Goal: Transaction & Acquisition: Purchase product/service

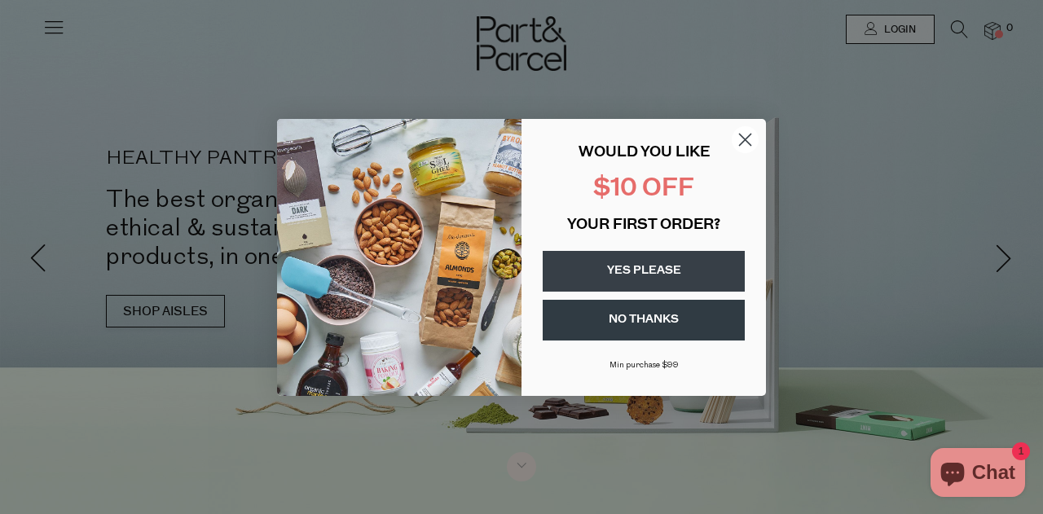
click at [747, 138] on circle "Close dialog" at bounding box center [745, 138] width 27 height 27
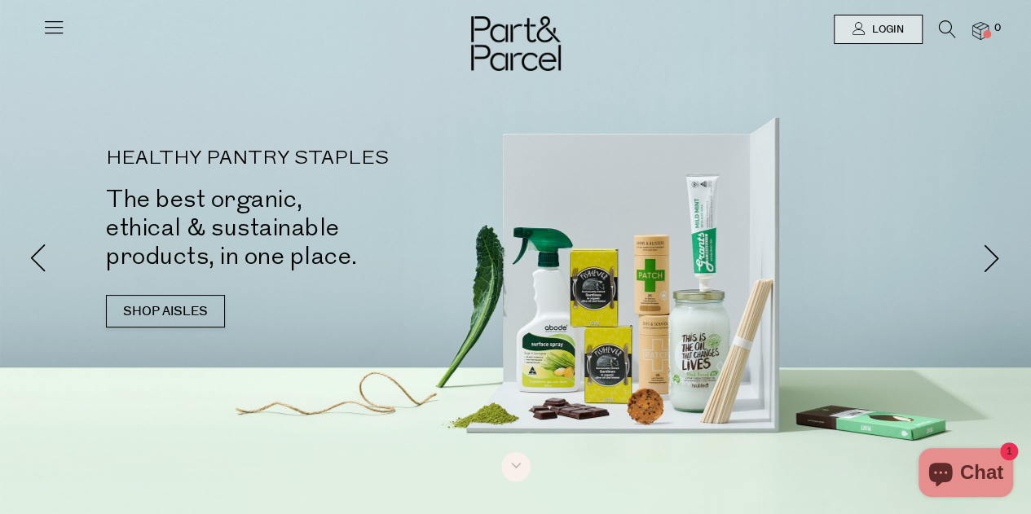
click at [949, 29] on icon at bounding box center [947, 29] width 17 height 18
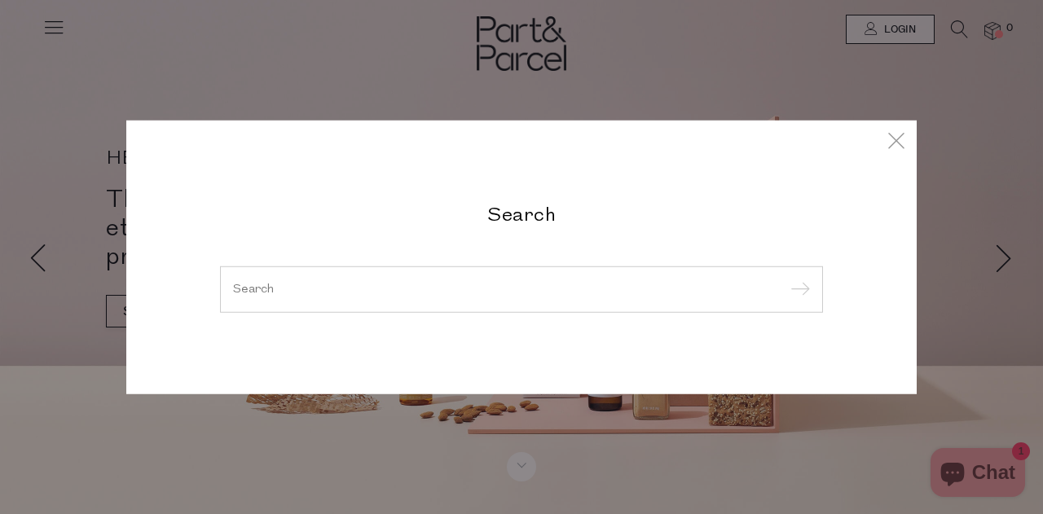
click at [417, 284] on input "search" at bounding box center [521, 289] width 577 height 12
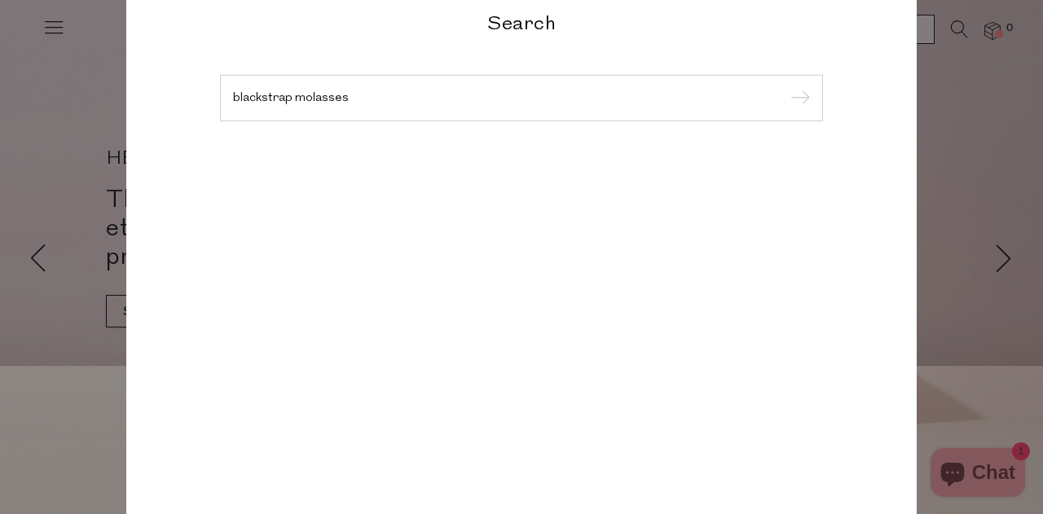
type input "blackstrap molasses"
click at [786, 86] on input "submit" at bounding box center [798, 98] width 24 height 24
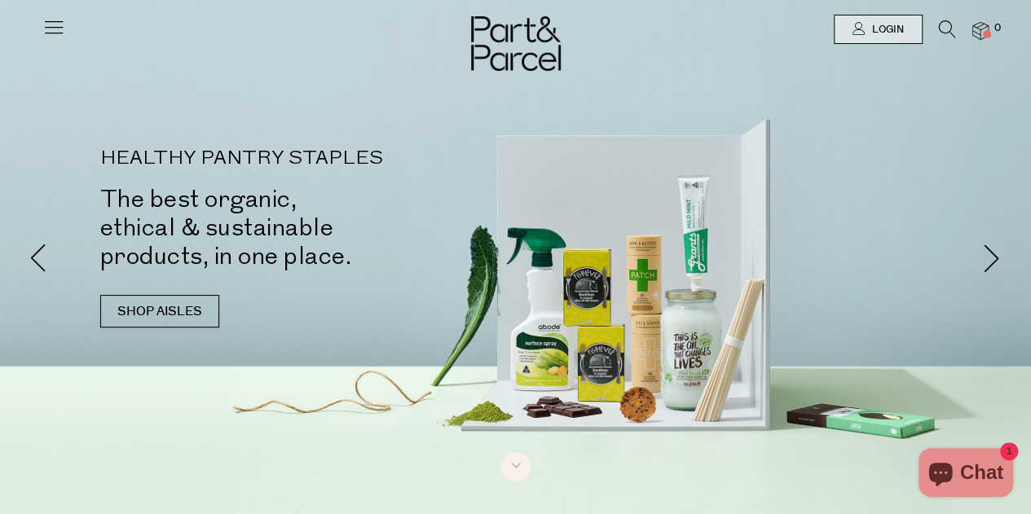
click at [946, 20] on div at bounding box center [515, 29] width 1031 height 59
click at [948, 30] on icon at bounding box center [947, 29] width 17 height 18
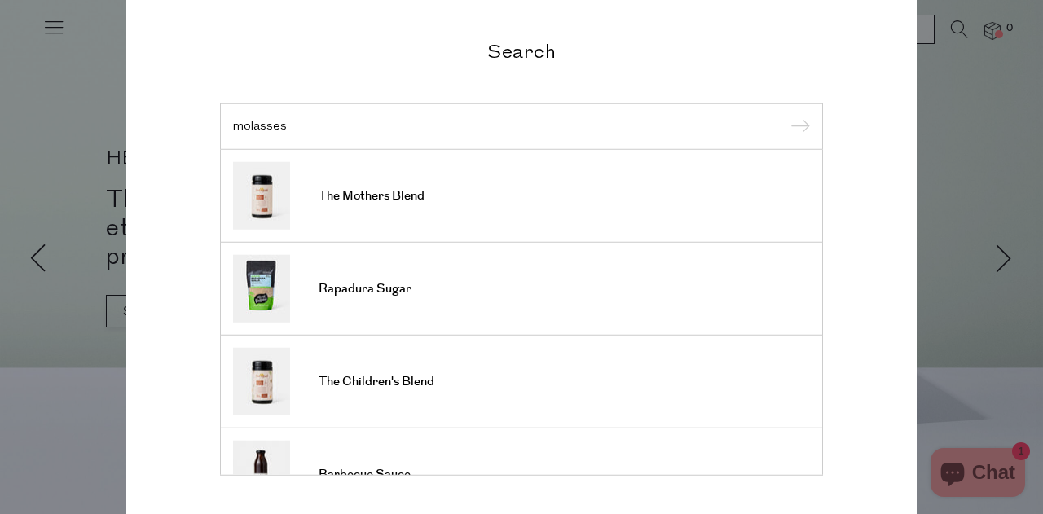
type input "molasses"
click at [786, 115] on input "submit" at bounding box center [798, 127] width 24 height 24
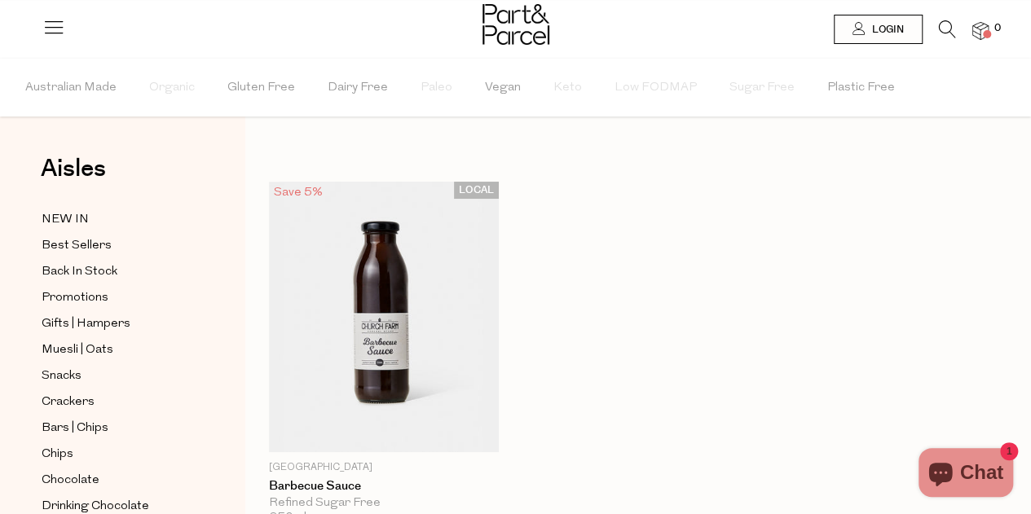
click at [950, 31] on icon at bounding box center [947, 29] width 17 height 18
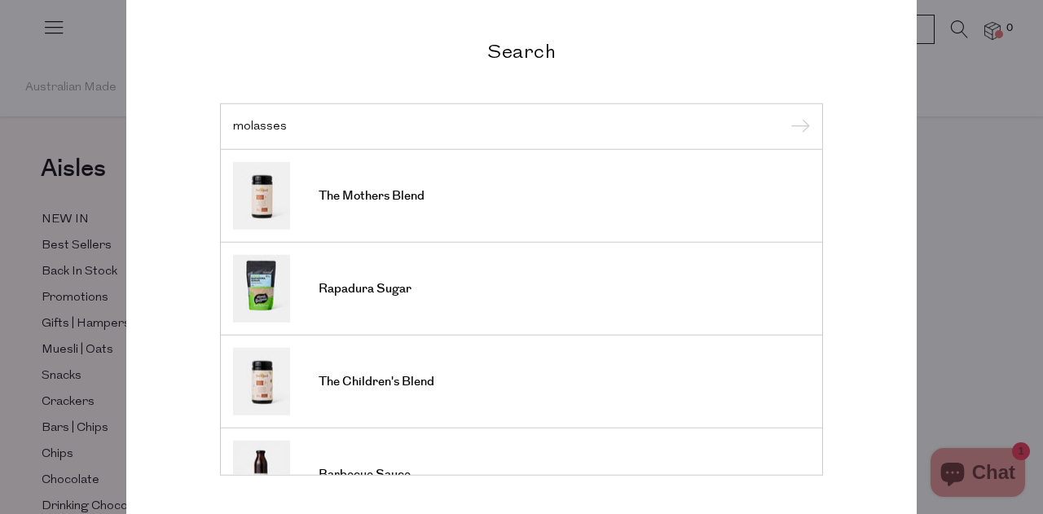
type input "molasses"
click at [400, 195] on span "The Mothers Blend" at bounding box center [372, 196] width 106 height 16
